Goal: Task Accomplishment & Management: Manage account settings

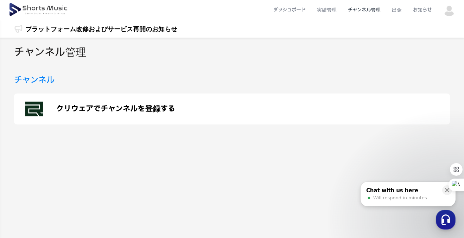
click at [387, 106] on div "クリウェアでチャンネルを登録する" at bounding box center [232, 109] width 436 height 31
click at [450, 14] on img at bounding box center [449, 10] width 13 height 13
click at [426, 37] on link "マイページ" at bounding box center [424, 41] width 56 height 13
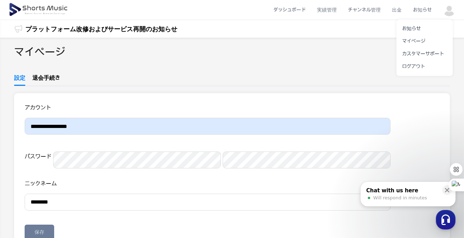
click at [119, 128] on button at bounding box center [232, 119] width 464 height 238
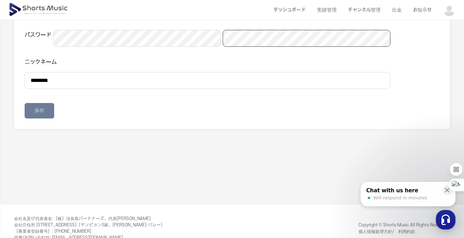
scroll to position [128, 0]
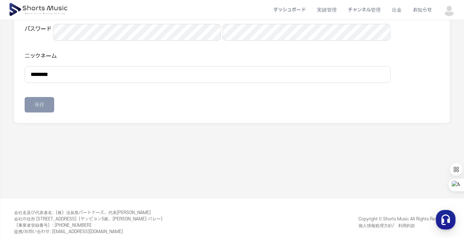
click at [42, 113] on button "保存" at bounding box center [40, 104] width 30 height 15
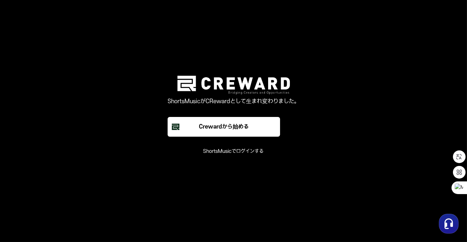
click at [245, 152] on button "ShortsMusicでログインする" at bounding box center [234, 151] width 60 height 7
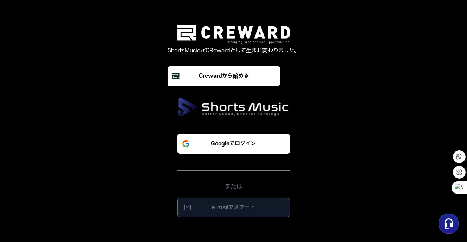
click at [238, 203] on p "e-mailでスタート" at bounding box center [234, 207] width 98 height 8
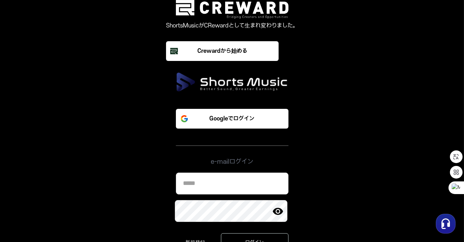
type input "**********"
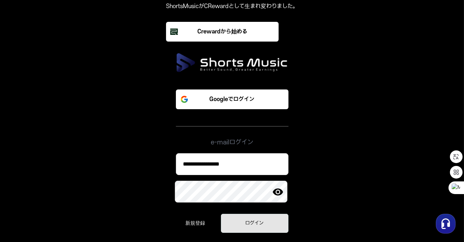
scroll to position [30, 0]
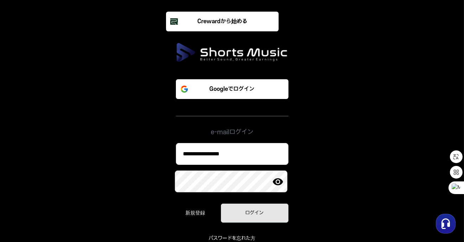
click at [265, 211] on div "ログイン" at bounding box center [254, 212] width 47 height 7
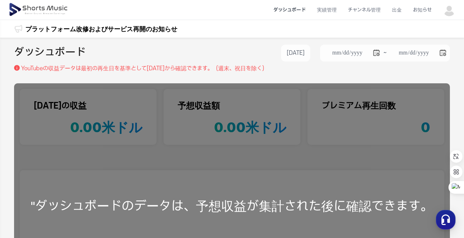
click at [351, 81] on div "**********" at bounding box center [232, 209] width 464 height 342
click at [449, 12] on img at bounding box center [449, 10] width 13 height 13
click at [425, 41] on font "マイページ" at bounding box center [413, 41] width 23 height 6
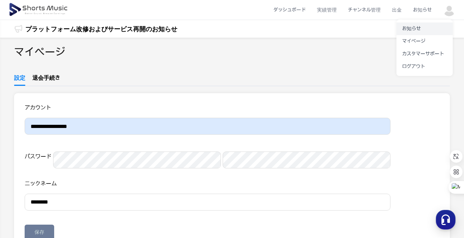
click at [419, 26] on font "お知らせ" at bounding box center [411, 29] width 19 height 6
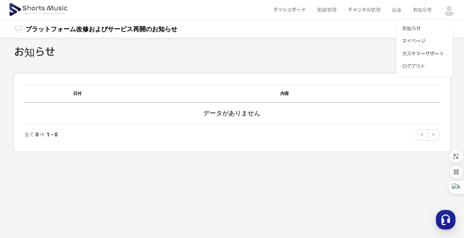
click at [360, 10] on button at bounding box center [232, 119] width 464 height 238
click at [360, 10] on li "チャンネル管理" at bounding box center [364, 10] width 44 height 19
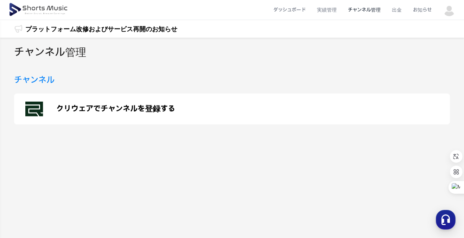
click at [71, 108] on p "クリウェアでチャンネルを登録する" at bounding box center [115, 109] width 119 height 8
